Goal: Task Accomplishment & Management: Use online tool/utility

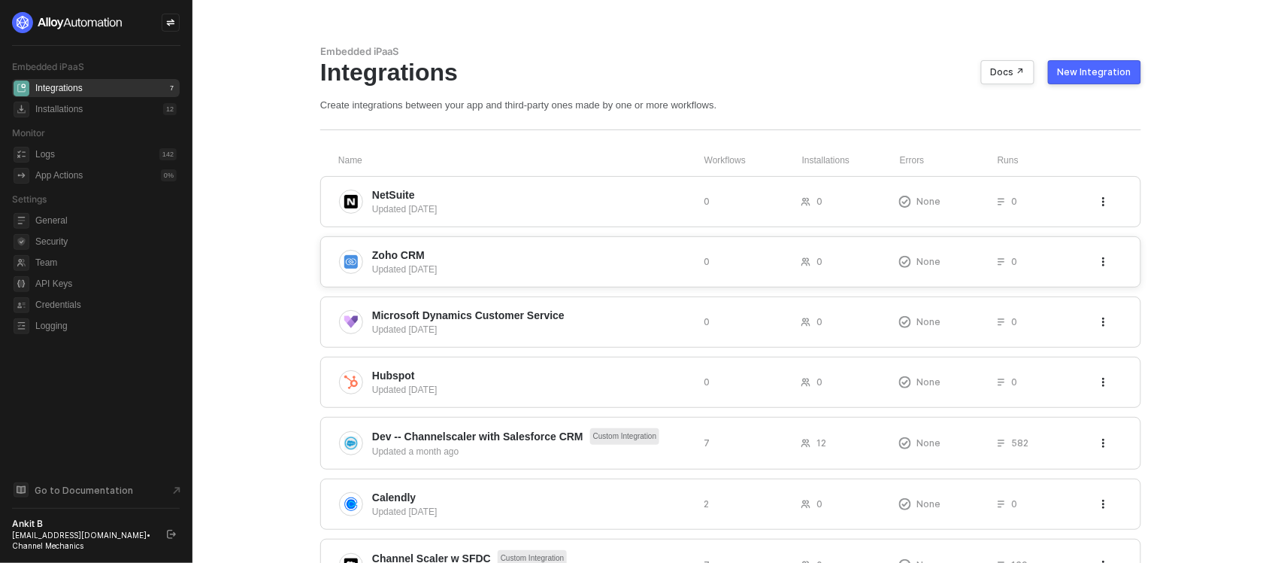
scroll to position [75, 0]
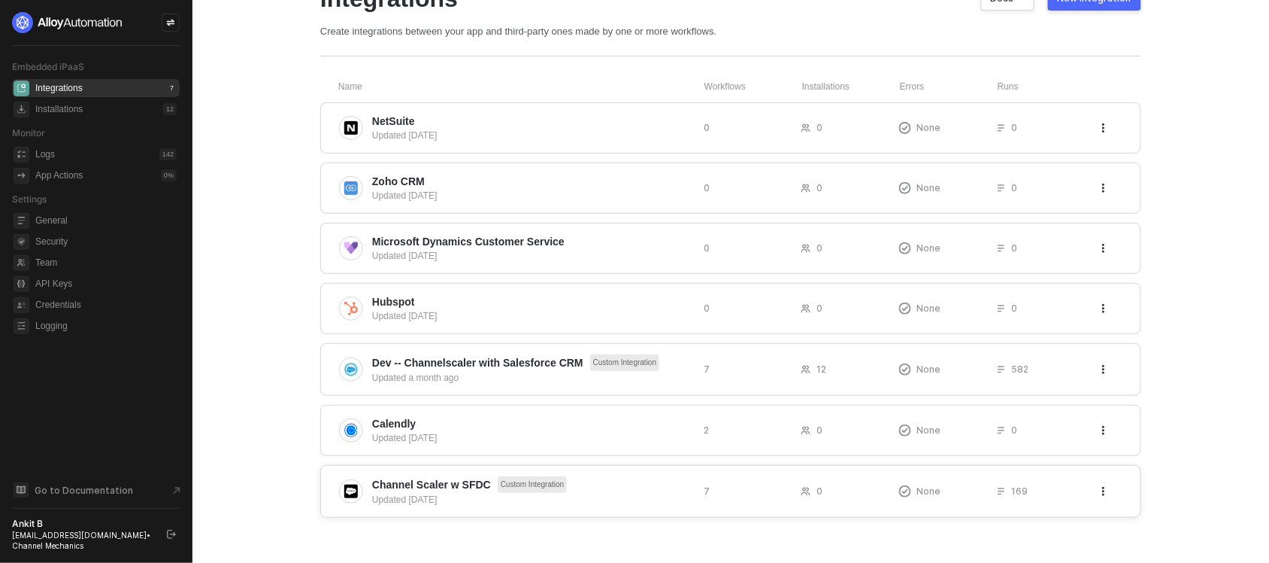
click at [610, 482] on span "Channel Scaler w SFDC Custom Integration" at bounding box center [532, 484] width 320 height 17
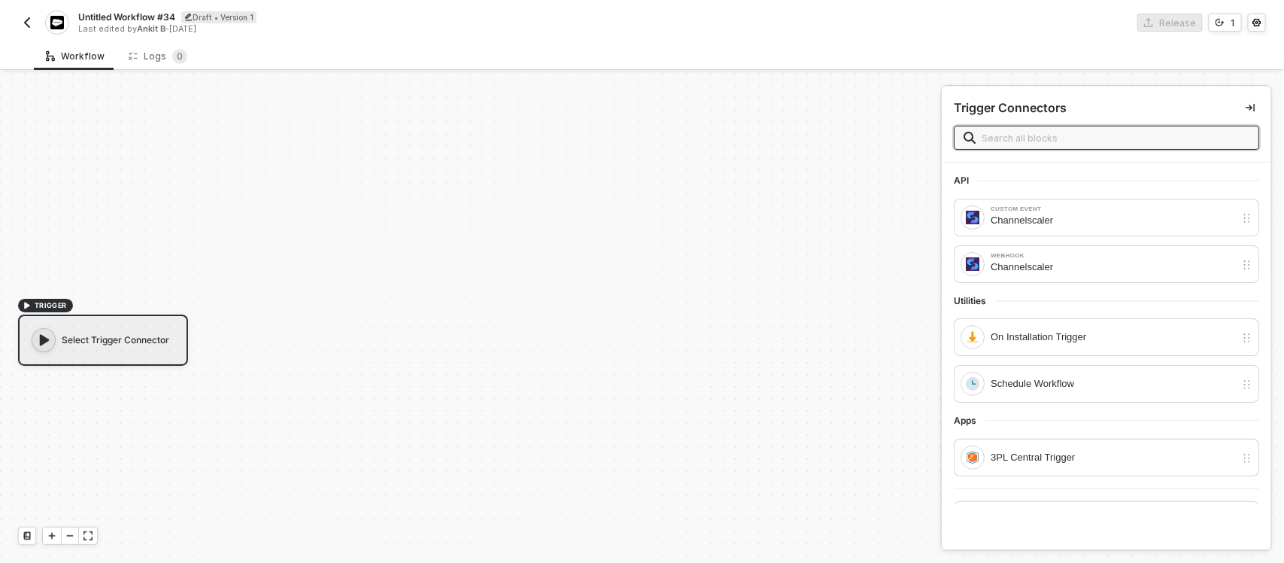
scroll to position [28, 0]
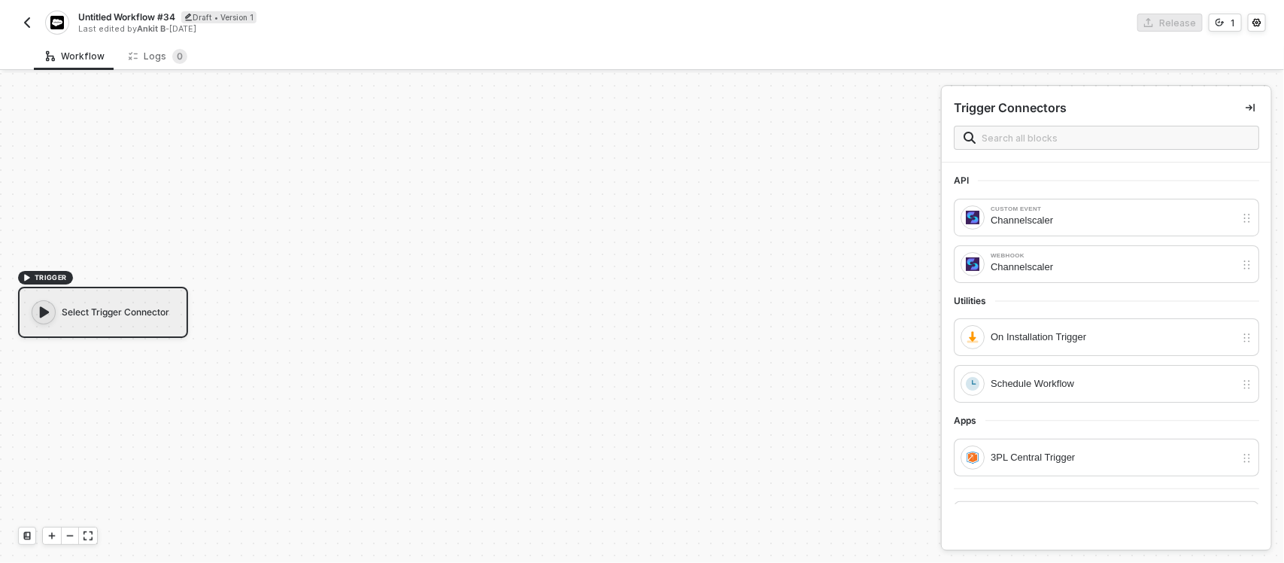
click at [25, 8] on div "Untitled Workflow #34 Draft • Version 1 Last edited by [PERSON_NAME] - [DATE] R…" at bounding box center [642, 21] width 1248 height 42
click at [23, 20] on img "button" at bounding box center [27, 23] width 12 height 12
